Goal: Transaction & Acquisition: Subscribe to service/newsletter

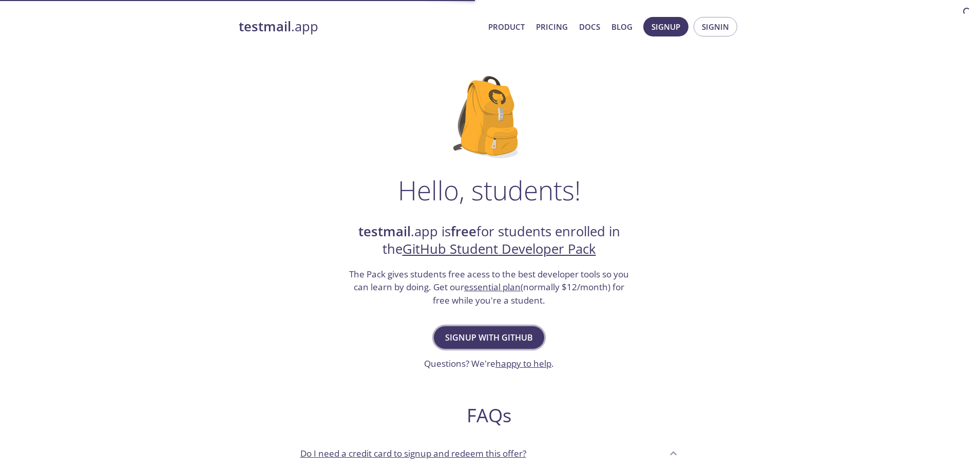
click at [516, 333] on span "Signup with GitHub" at bounding box center [489, 337] width 88 height 14
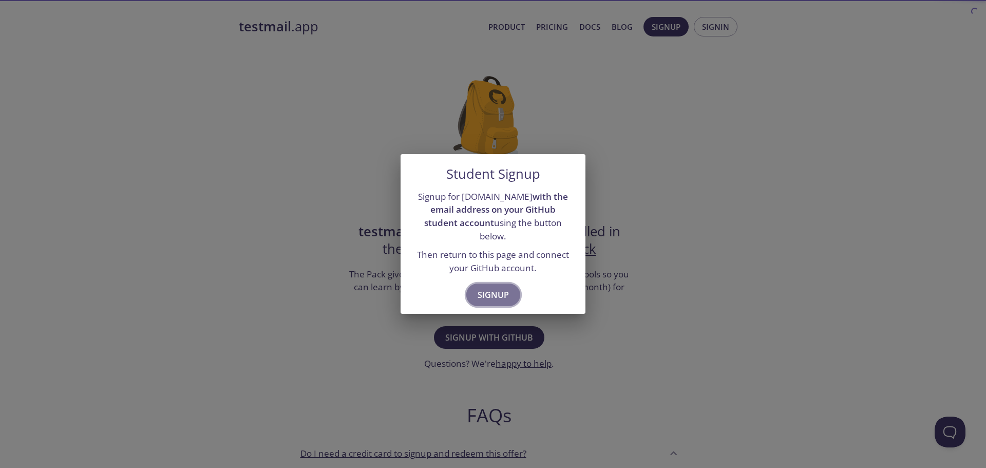
click at [503, 288] on span "Signup" at bounding box center [493, 295] width 31 height 14
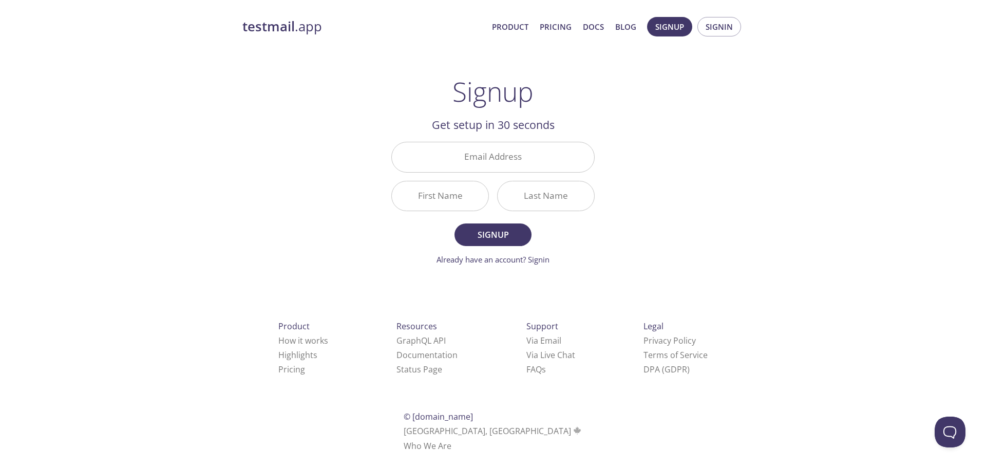
click at [522, 146] on input "Email Address" at bounding box center [493, 156] width 202 height 29
type input ":"
type input "[EMAIL_ADDRESS][DOMAIN_NAME]"
type input "Bram"
type input "Suurd"
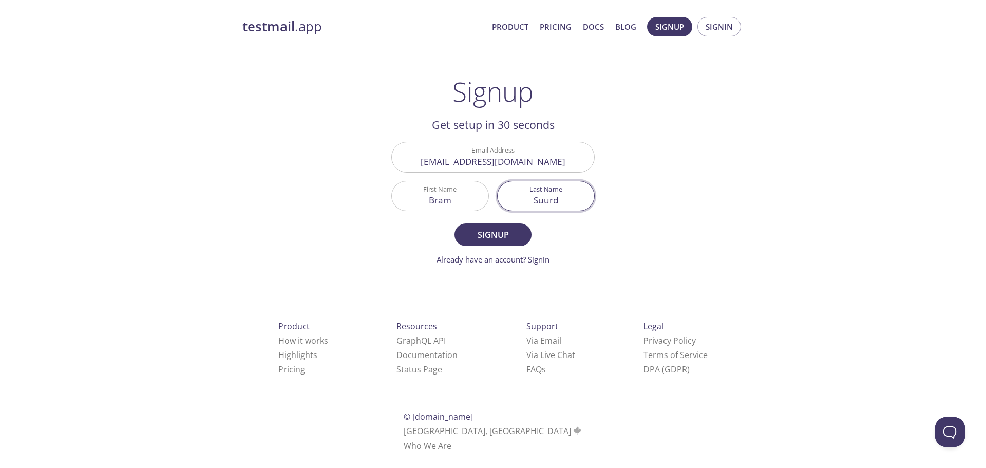
click at [455, 223] on button "Signup" at bounding box center [493, 234] width 77 height 23
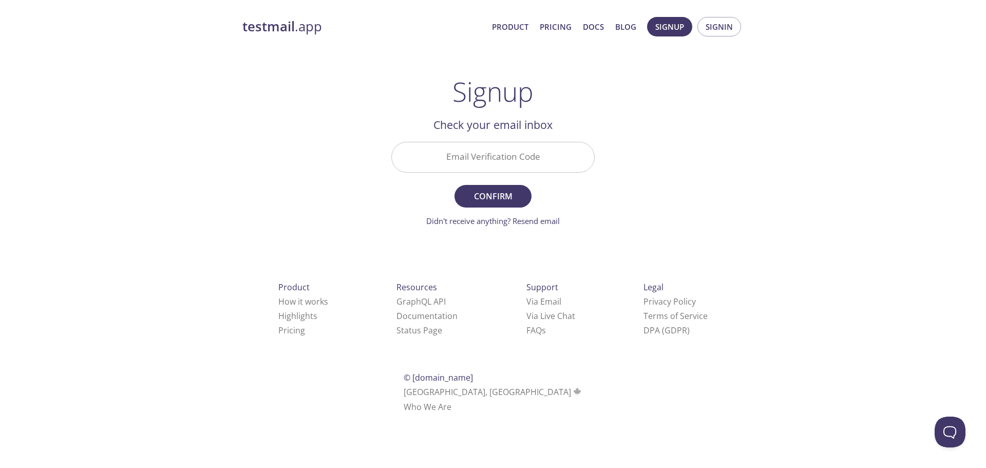
click at [483, 157] on input "Email Verification Code" at bounding box center [493, 156] width 202 height 29
click at [485, 154] on input "Email Verification Code" at bounding box center [493, 156] width 202 height 29
paste input "TGK7J1U"
type input "TGK7J1U"
click at [500, 206] on button "Confirm" at bounding box center [493, 196] width 77 height 23
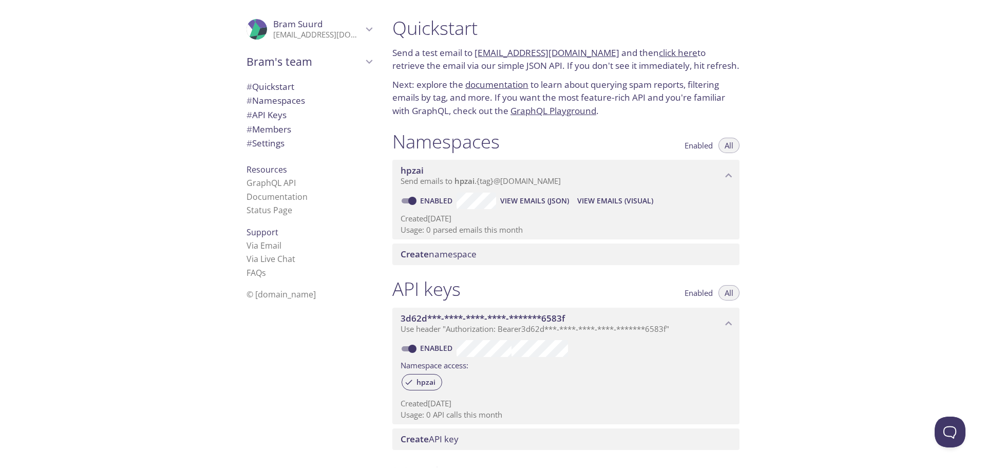
click at [659, 53] on link "click here" at bounding box center [678, 53] width 39 height 12
drag, startPoint x: 472, startPoint y: 52, endPoint x: 600, endPoint y: 54, distance: 128.9
click at [600, 54] on p "Send a test email to [EMAIL_ADDRESS][DOMAIN_NAME] and then click here to retrie…" at bounding box center [565, 59] width 347 height 26
copy p "[EMAIL_ADDRESS][DOMAIN_NAME]"
click at [659, 49] on link "click here" at bounding box center [678, 53] width 39 height 12
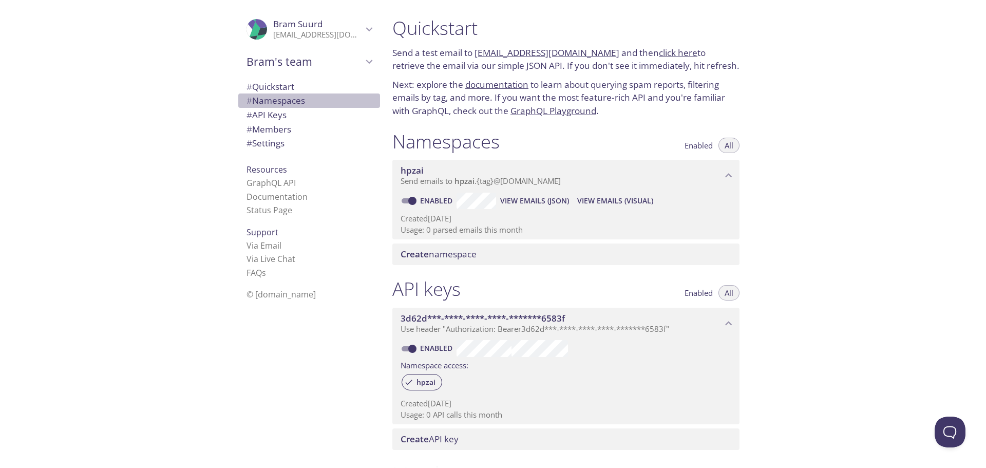
click at [263, 99] on span "# Namespaces" at bounding box center [276, 101] width 59 height 12
click at [465, 254] on span "Create namespace" at bounding box center [439, 254] width 76 height 12
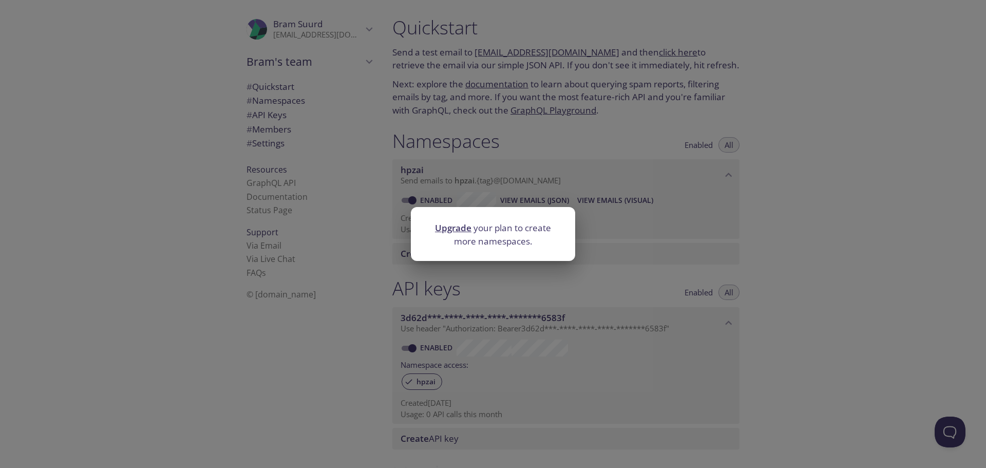
click at [651, 171] on div "Upgrade your plan to create more namespaces." at bounding box center [493, 234] width 986 height 468
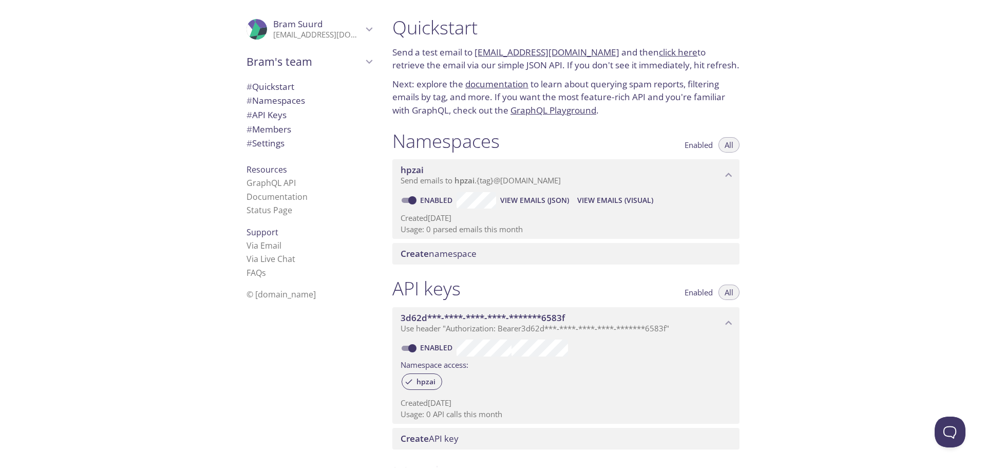
click at [596, 198] on span "View Emails (Visual)" at bounding box center [615, 200] width 76 height 12
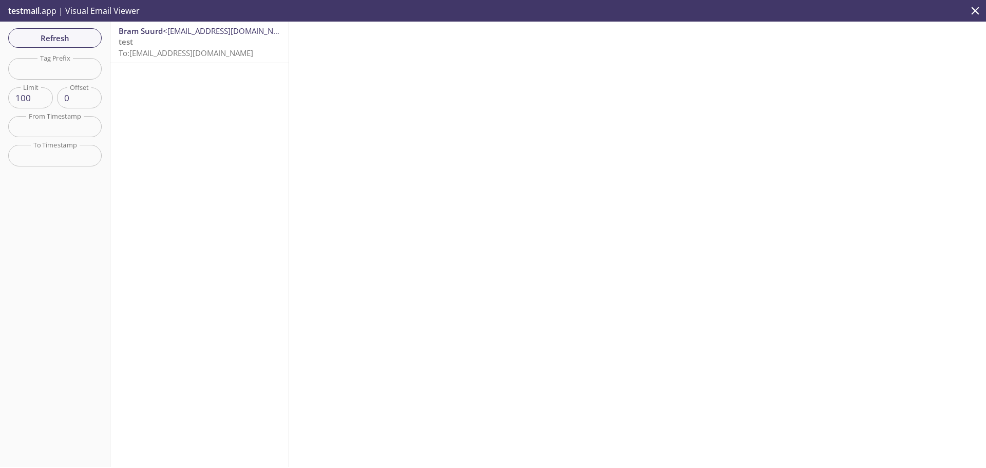
click at [213, 43] on p "test To: hpzai.test@inbox.testmail.app" at bounding box center [200, 47] width 162 height 22
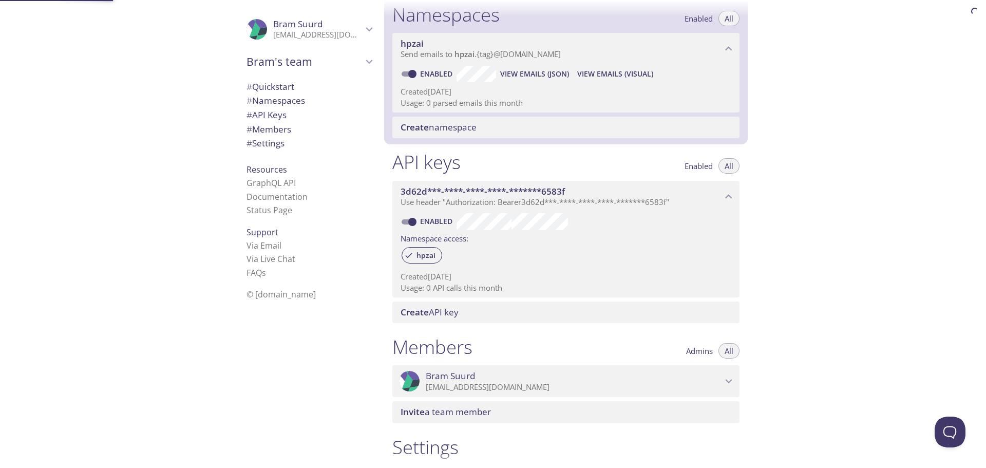
scroll to position [130, 0]
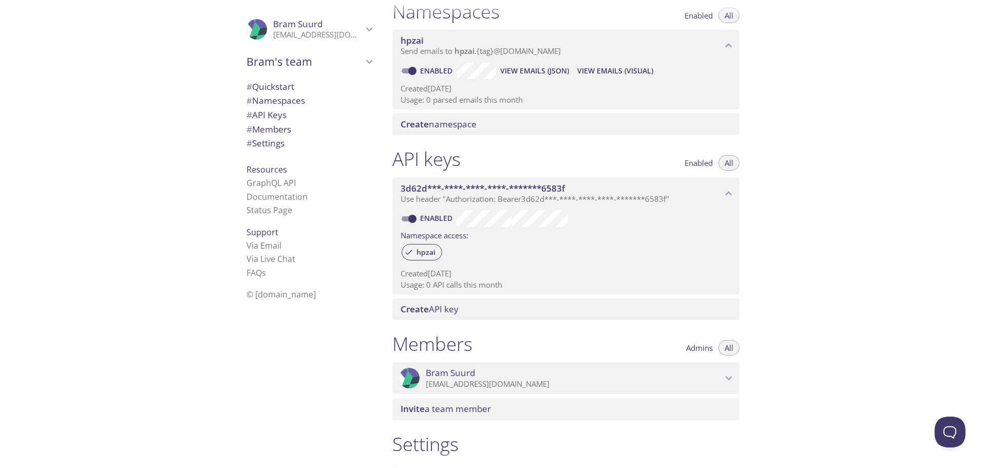
click at [283, 142] on span "# Settings" at bounding box center [309, 143] width 125 height 13
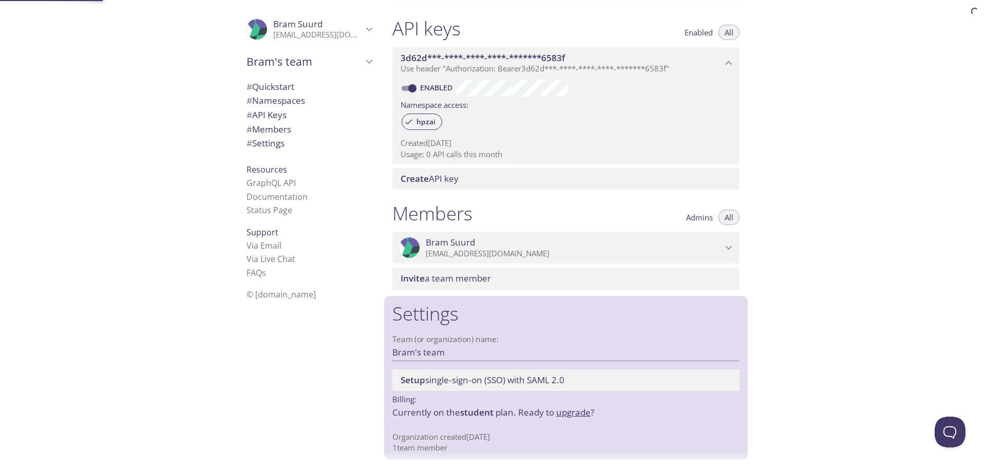
scroll to position [262, 0]
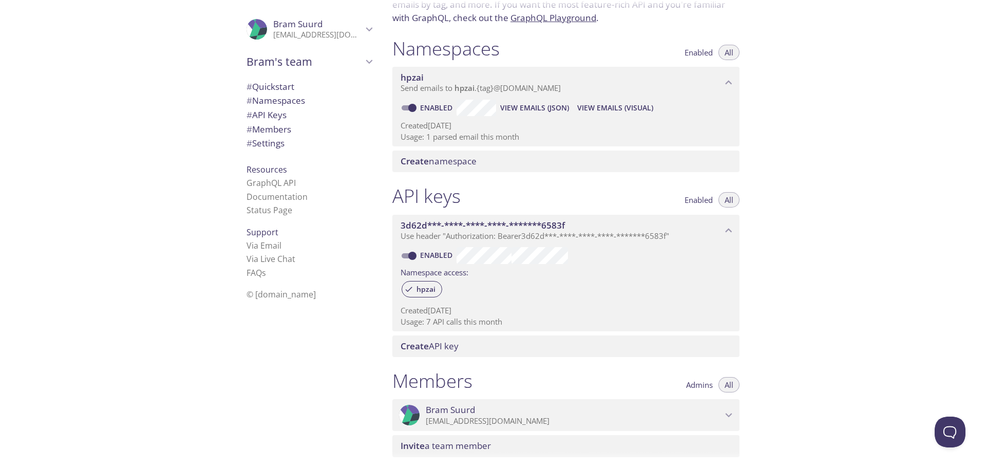
scroll to position [103, 0]
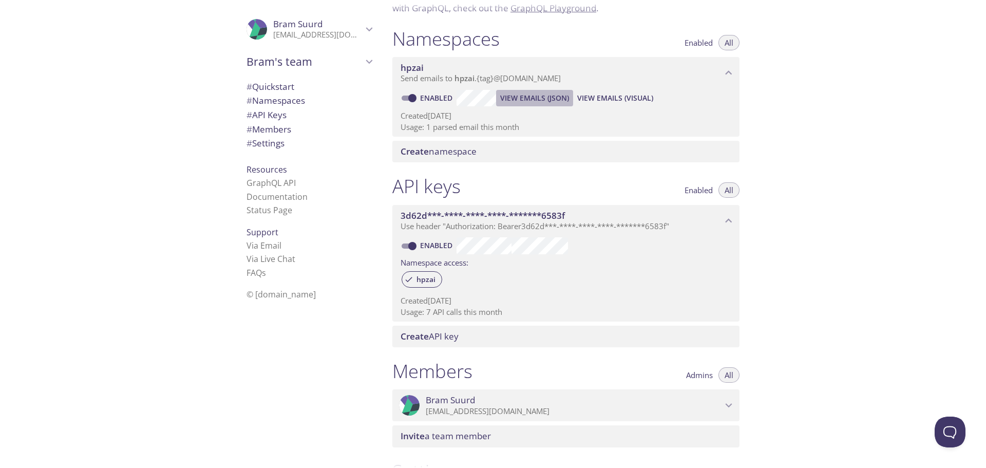
click at [566, 99] on span "View Emails (JSON)" at bounding box center [534, 98] width 69 height 12
